Goal: Entertainment & Leisure: Browse casually

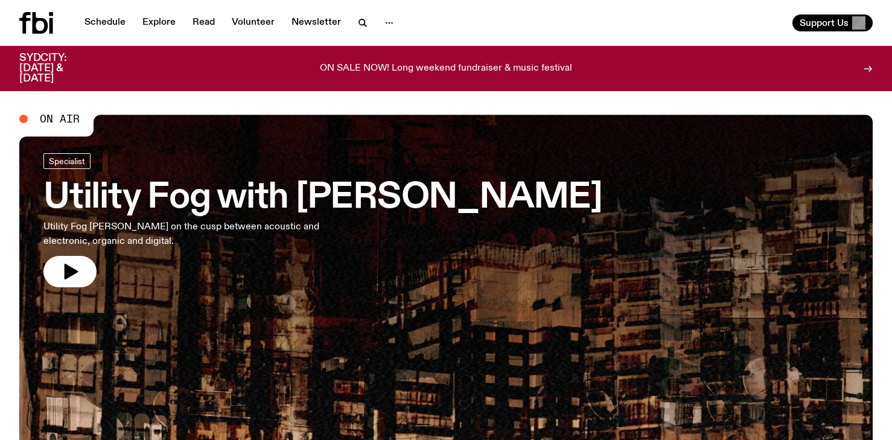
click at [333, 294] on div at bounding box center [445, 275] width 853 height 320
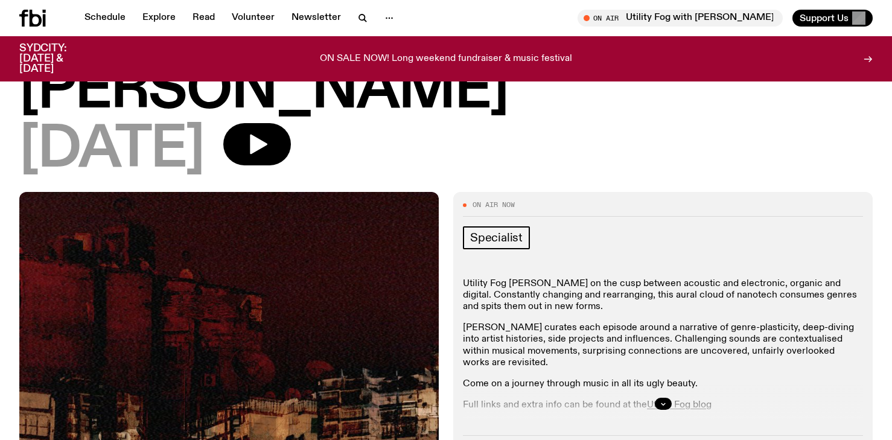
scroll to position [88, 0]
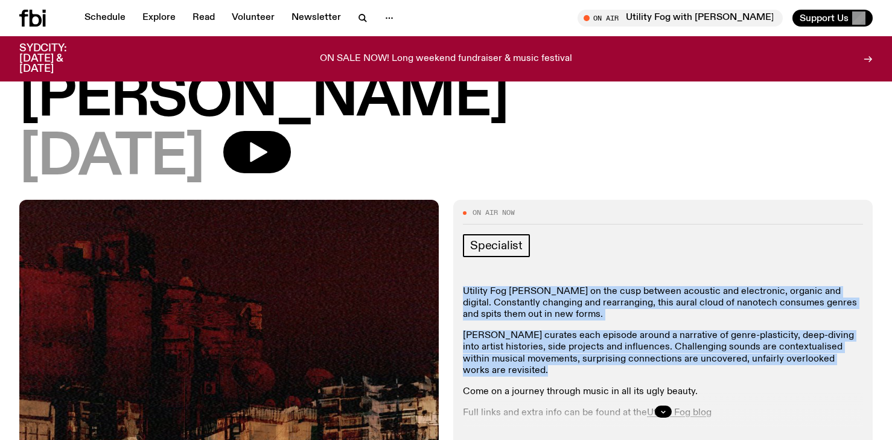
drag, startPoint x: 685, startPoint y: 214, endPoint x: 700, endPoint y: 311, distance: 98.8
click at [700, 311] on div "Specialist Utility Fog [PERSON_NAME] on the cusp between acoustic and electroni…" at bounding box center [663, 332] width 400 height 197
click at [700, 312] on div "Utility Fog [PERSON_NAME] on the cusp between acoustic and electronic, organic …" at bounding box center [663, 384] width 400 height 197
drag, startPoint x: 741, startPoint y: 315, endPoint x: 734, endPoint y: 238, distance: 77.5
click at [735, 286] on div "Utility Fog [PERSON_NAME] on the cusp between acoustic and electronic, organic …" at bounding box center [663, 384] width 400 height 197
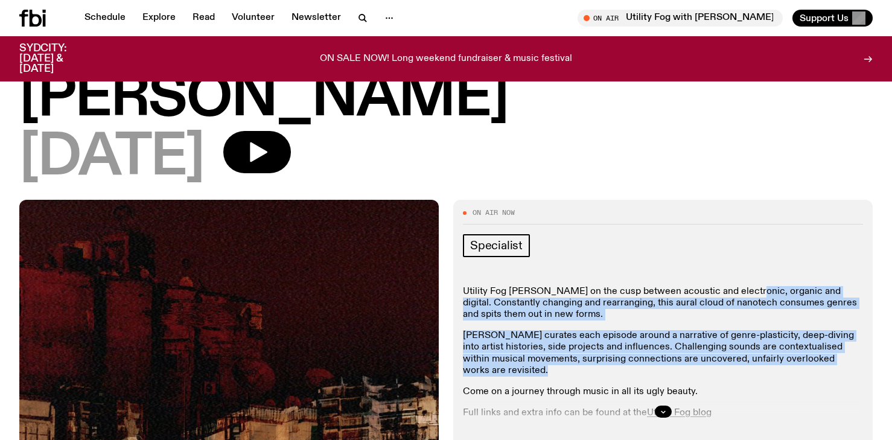
click at [734, 286] on p "Utility Fog [PERSON_NAME] on the cusp between acoustic and electronic, organic …" at bounding box center [663, 303] width 400 height 35
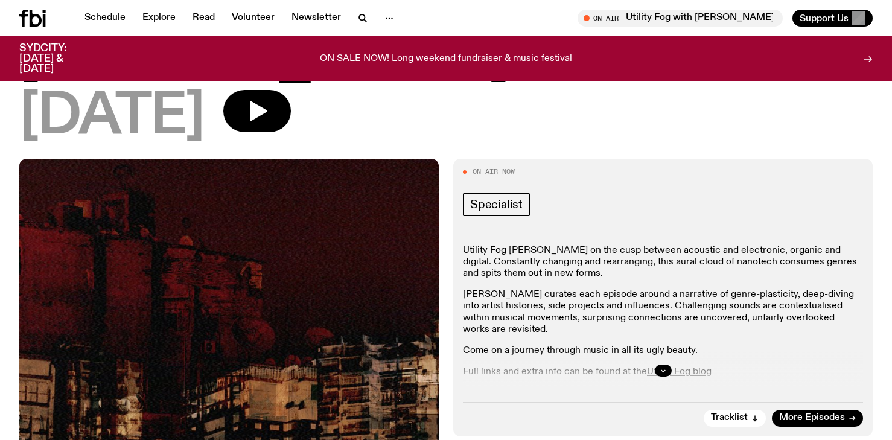
scroll to position [134, 0]
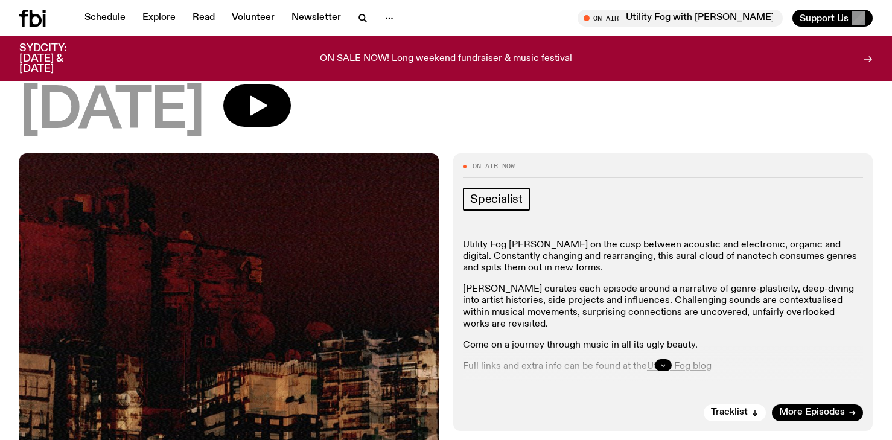
click at [668, 359] on button "button" at bounding box center [663, 365] width 17 height 12
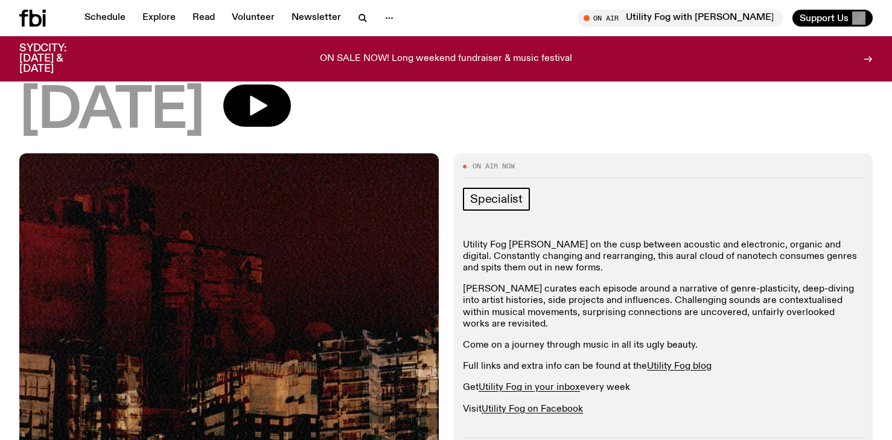
click at [712, 284] on p "[PERSON_NAME] curates each episode around a narrative of genre-plasticity, deep…" at bounding box center [663, 307] width 400 height 46
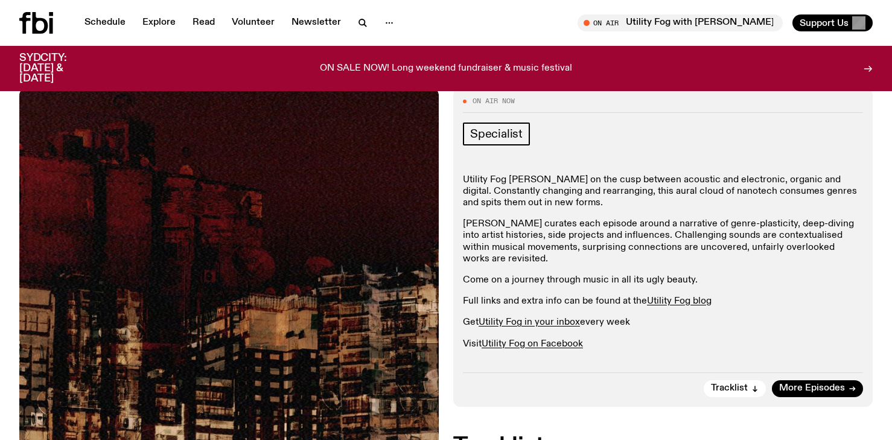
scroll to position [0, 0]
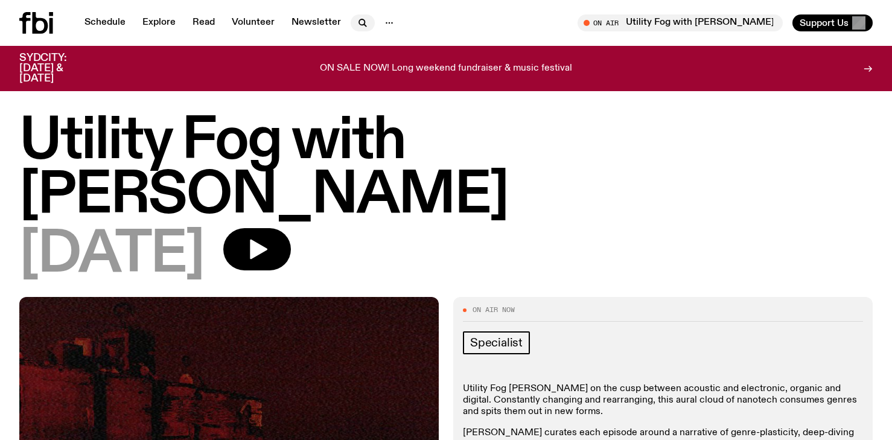
click at [363, 22] on icon "button" at bounding box center [362, 23] width 14 height 14
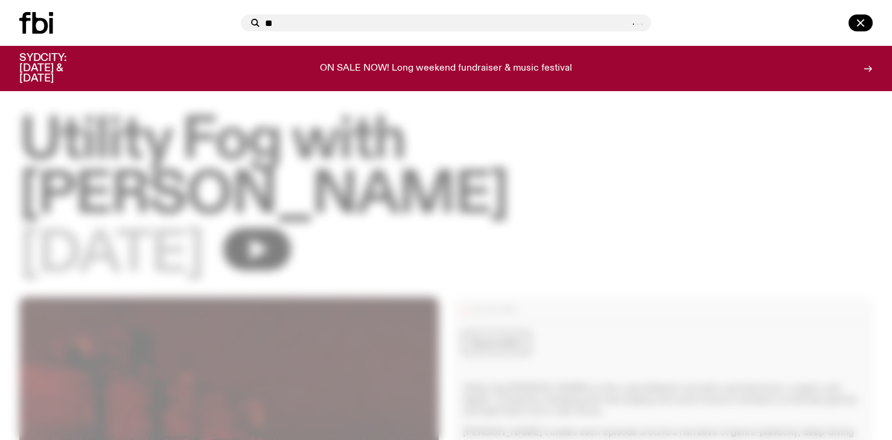
type input "*"
click at [254, 104] on div at bounding box center [446, 220] width 892 height 440
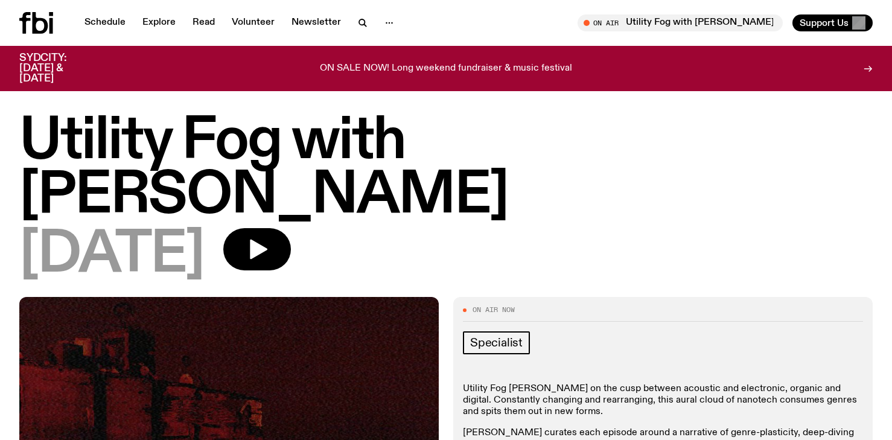
click at [26, 27] on icon at bounding box center [24, 23] width 11 height 22
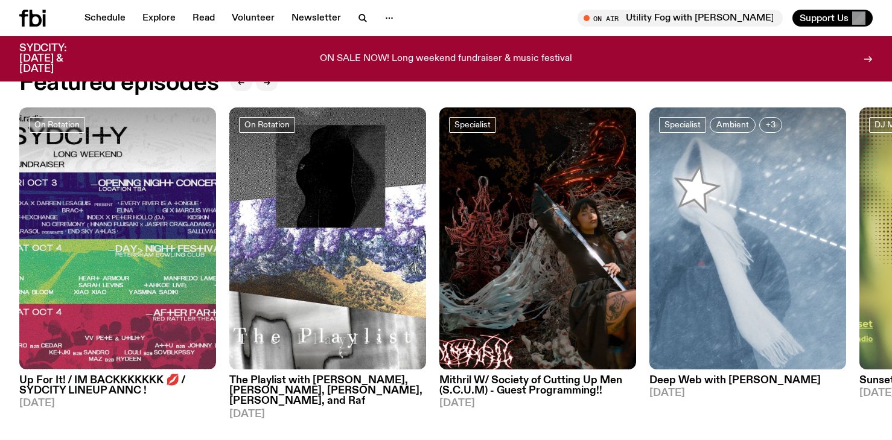
scroll to position [571, 0]
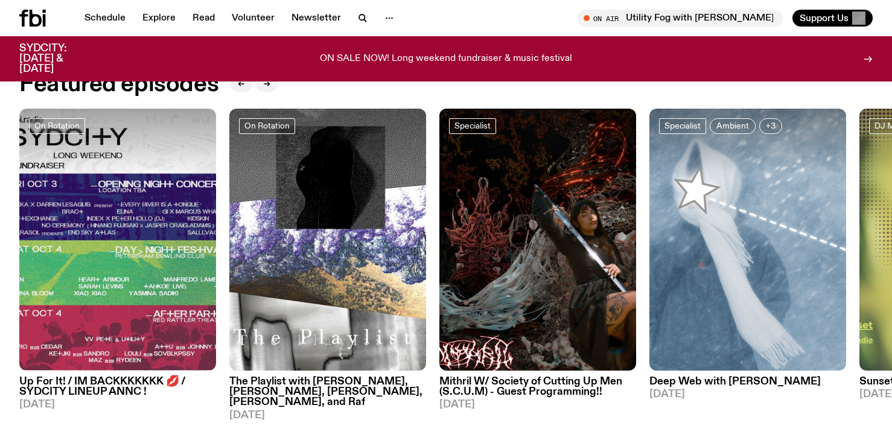
click at [349, 386] on h3 "The Playlist with [PERSON_NAME], [PERSON_NAME], [PERSON_NAME], [PERSON_NAME], a…" at bounding box center [327, 392] width 197 height 31
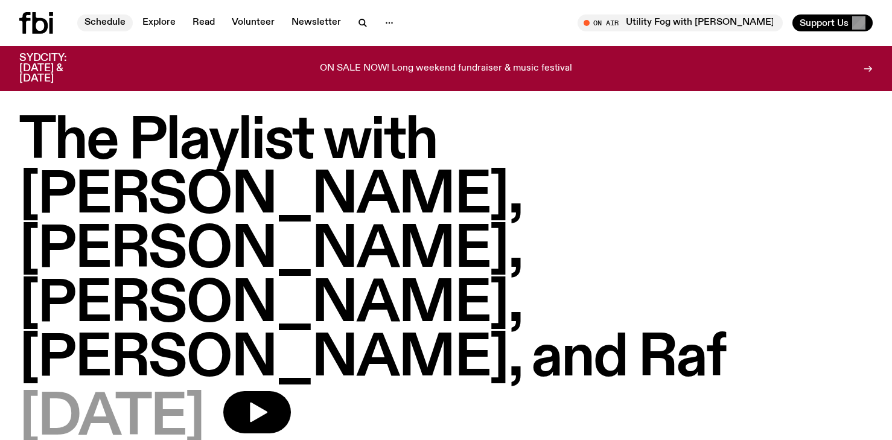
click at [129, 27] on link "Schedule" at bounding box center [105, 22] width 56 height 17
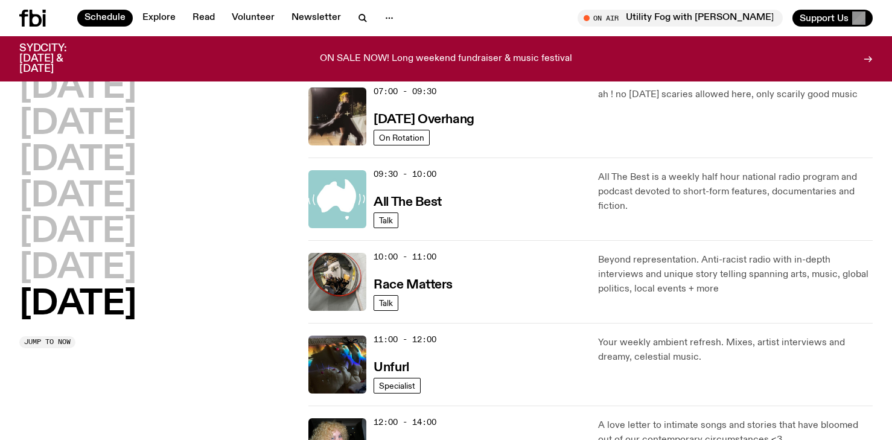
scroll to position [127, 0]
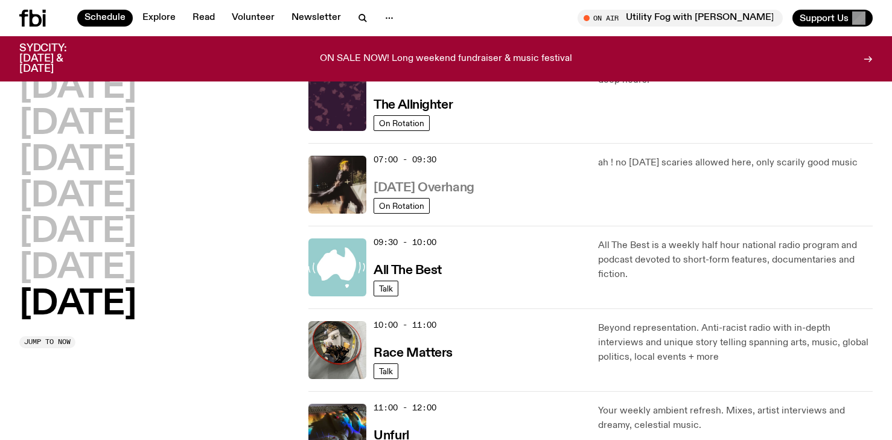
click at [403, 182] on h3 "[DATE] Overhang" at bounding box center [424, 188] width 100 height 13
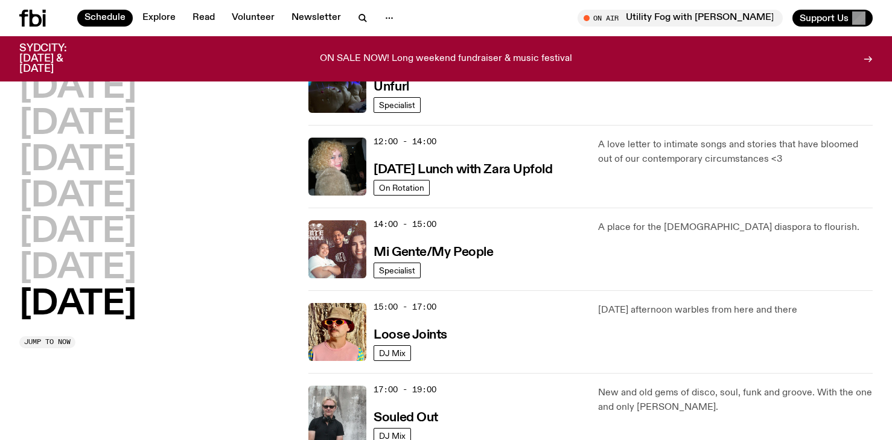
scroll to position [481, 0]
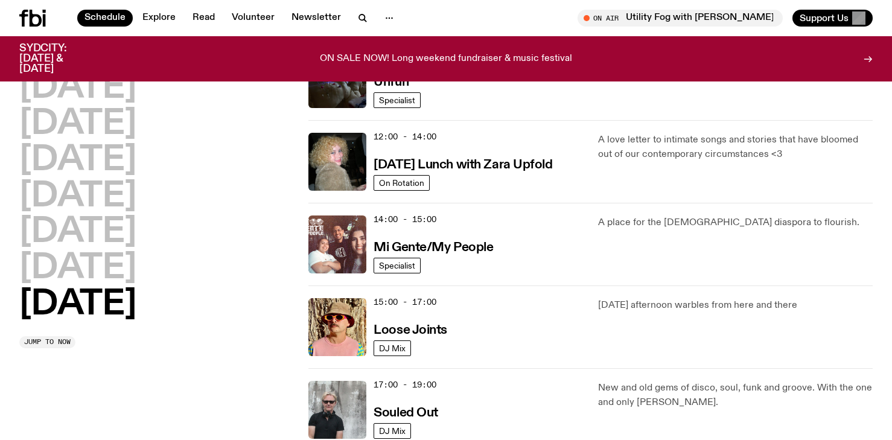
click at [275, 328] on div "[DATE] [DATE] [DATE] [DATE] [DATE] [DATE] [DATE] Jump to now" at bounding box center [156, 210] width 275 height 278
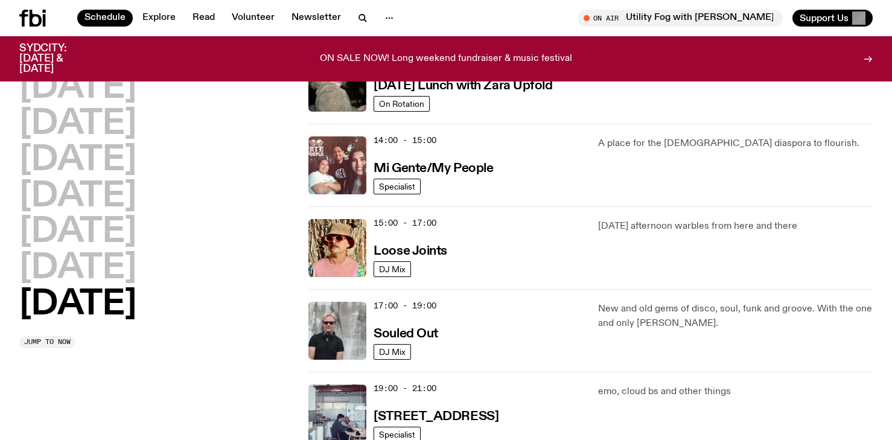
scroll to position [563, 0]
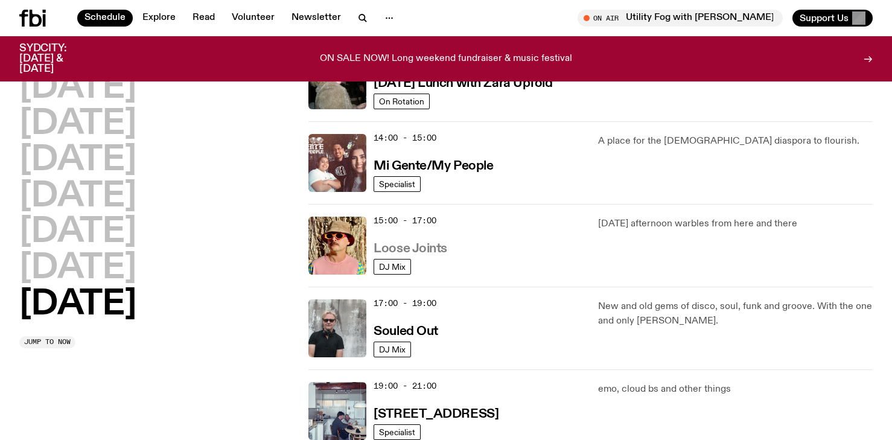
click at [435, 246] on h3 "Loose Joints" at bounding box center [411, 249] width 74 height 13
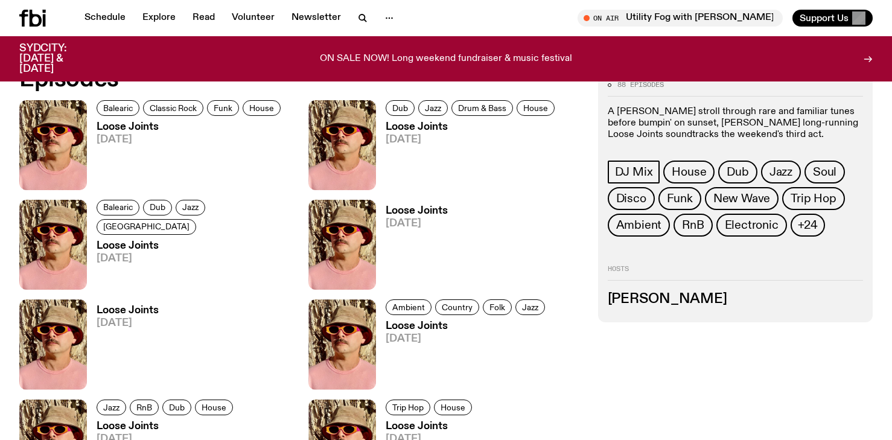
scroll to position [617, 0]
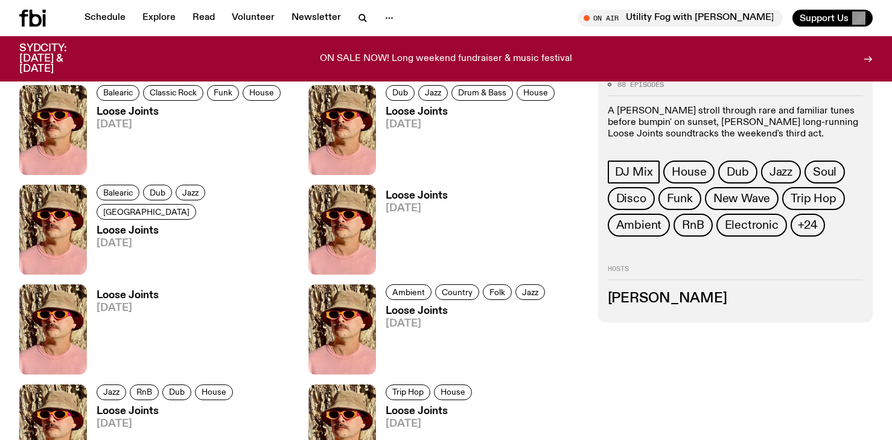
click at [113, 112] on h3 "Loose Joints" at bounding box center [191, 112] width 188 height 10
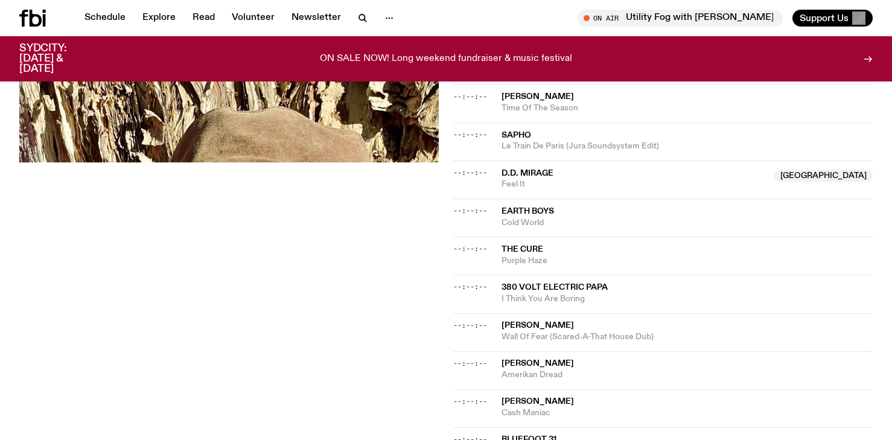
scroll to position [552, 0]
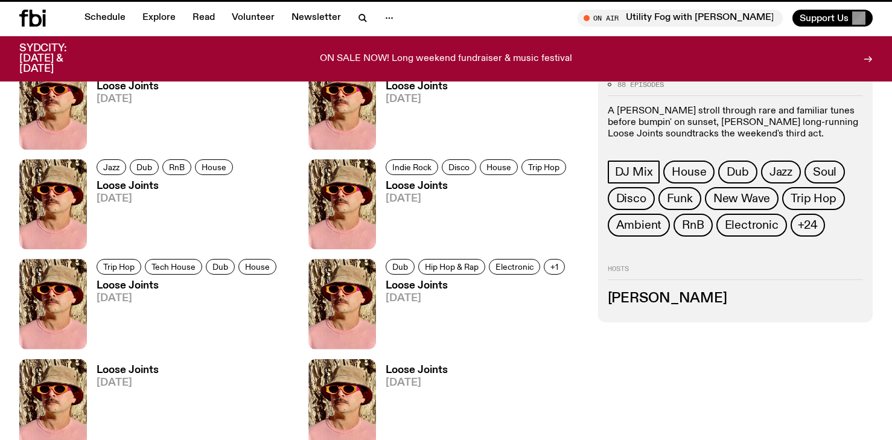
scroll to position [617, 0]
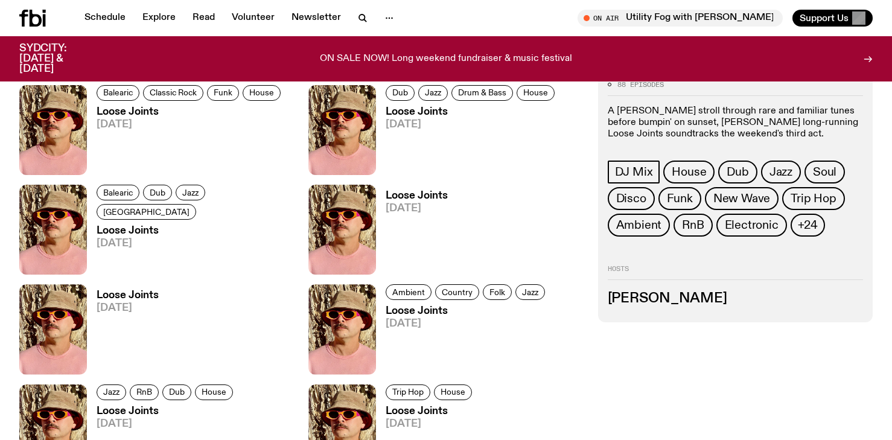
click at [130, 226] on h3 "Loose Joints" at bounding box center [195, 231] width 197 height 10
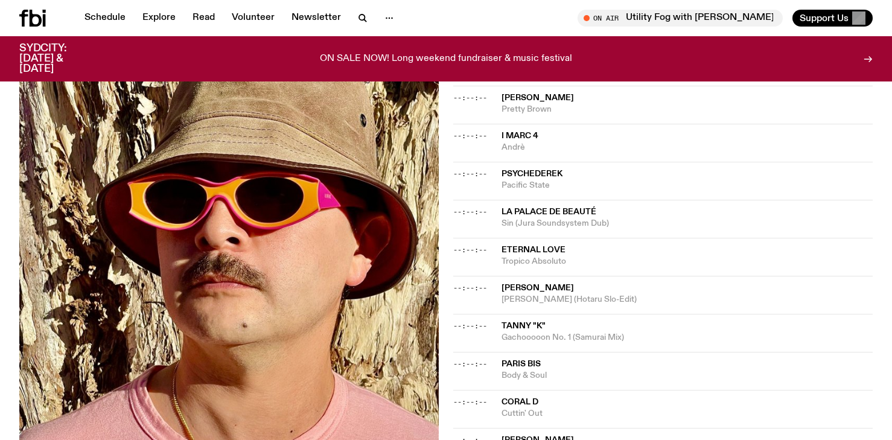
scroll to position [785, 0]
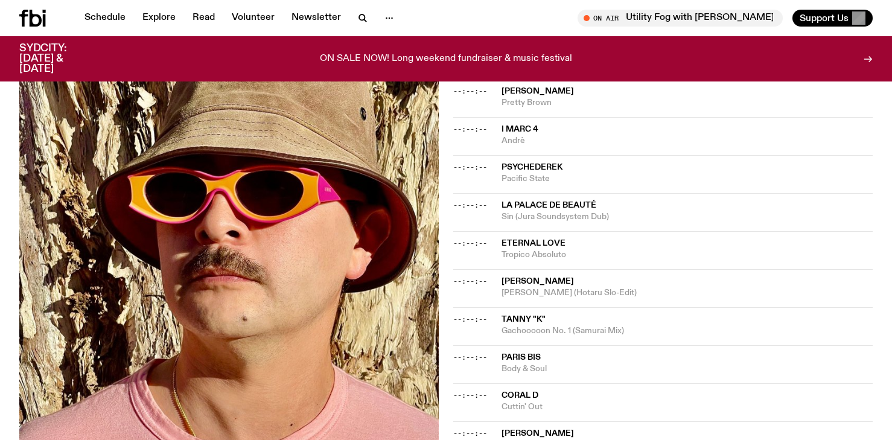
click at [37, 13] on icon at bounding box center [32, 18] width 27 height 17
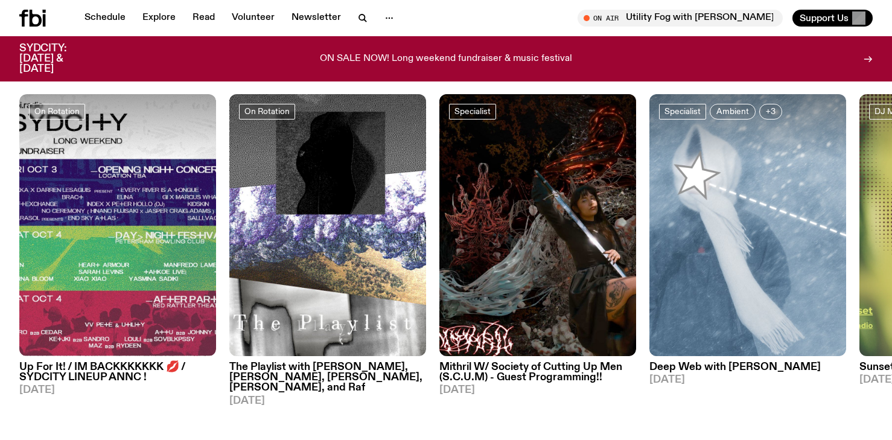
scroll to position [578, 0]
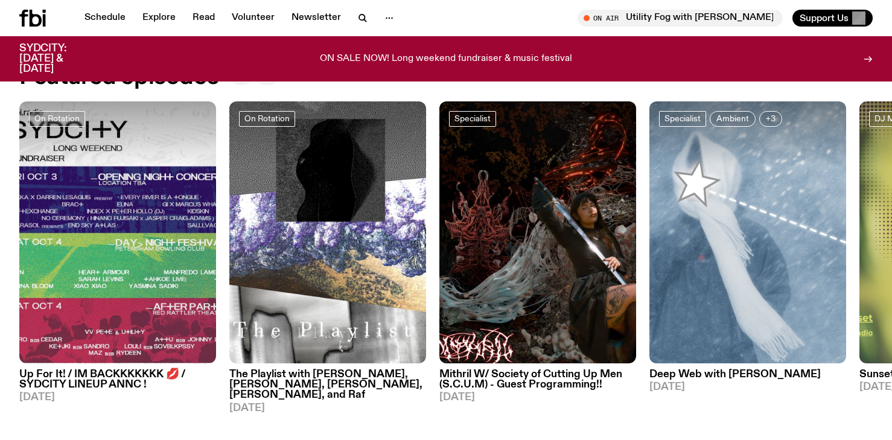
click at [260, 77] on button "button" at bounding box center [267, 76] width 22 height 17
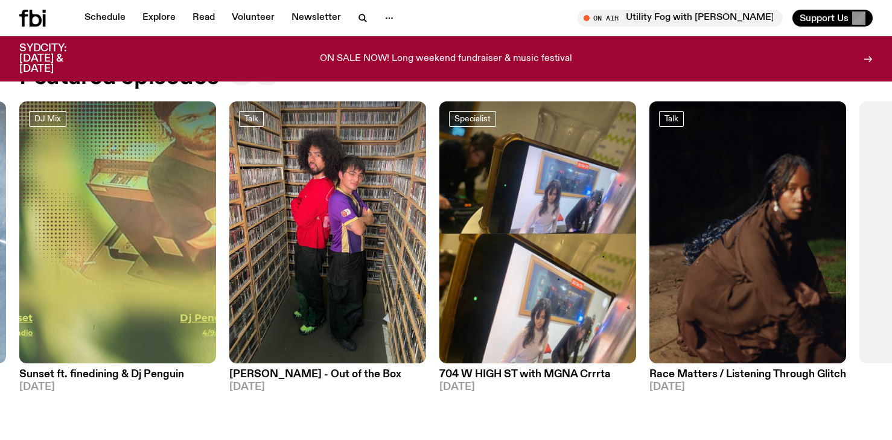
click at [260, 77] on button "button" at bounding box center [267, 76] width 22 height 17
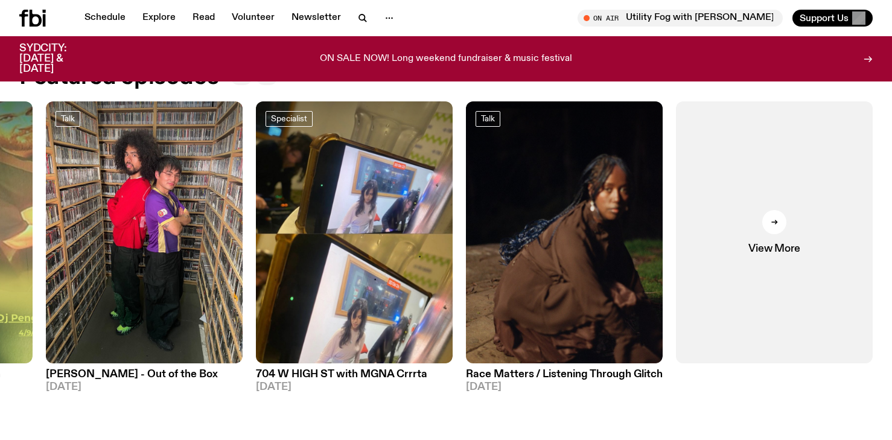
click at [155, 377] on h3 "[PERSON_NAME] - Out of the Box" at bounding box center [144, 374] width 197 height 10
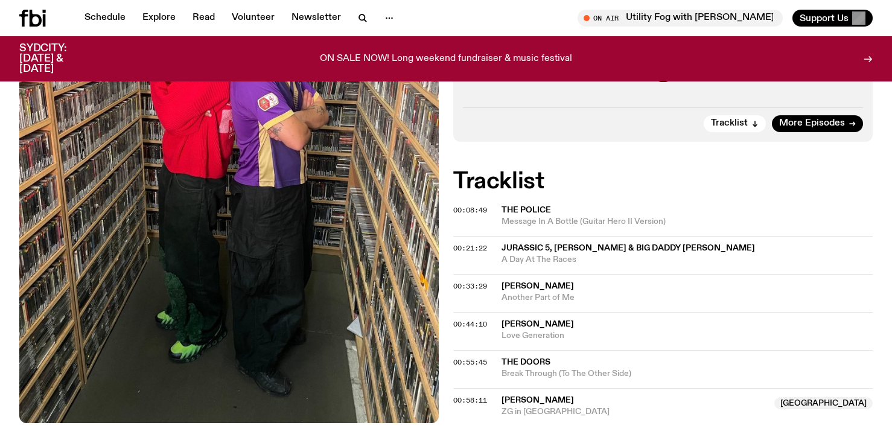
scroll to position [424, 0]
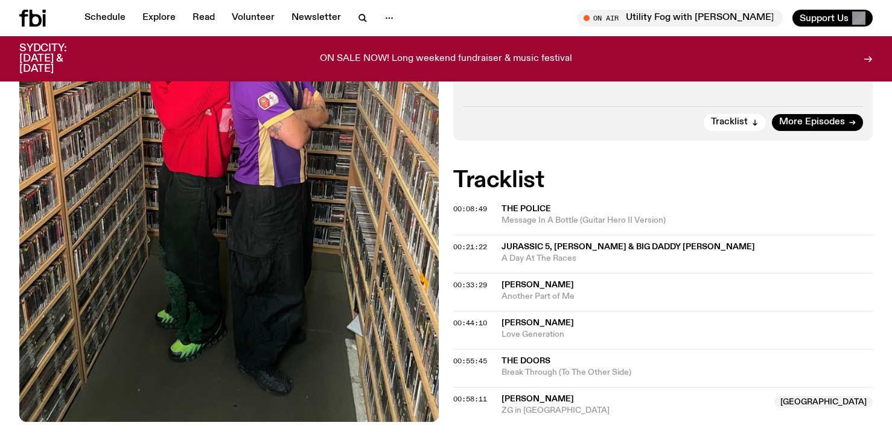
click at [648, 104] on div "Aired on [DATE] 12:00pm Talk We have a very special guest on the show [DATE]. H…" at bounding box center [446, 171] width 892 height 617
